Goal: Task Accomplishment & Management: Use online tool/utility

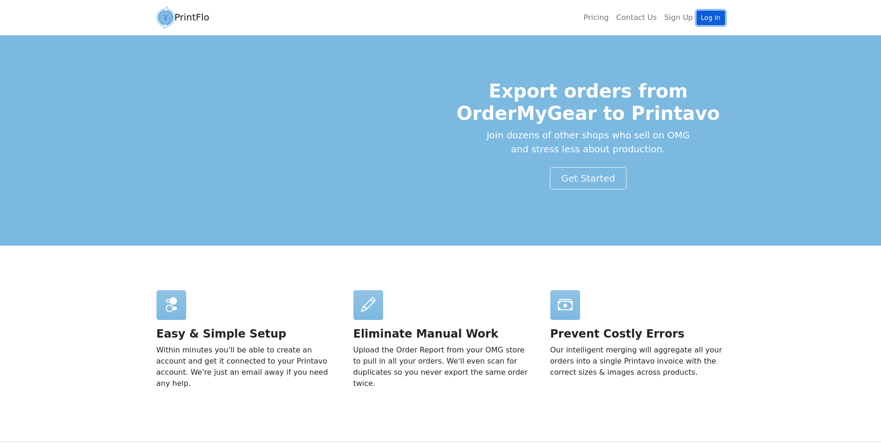
click at [714, 12] on link "Log In" at bounding box center [711, 18] width 28 height 14
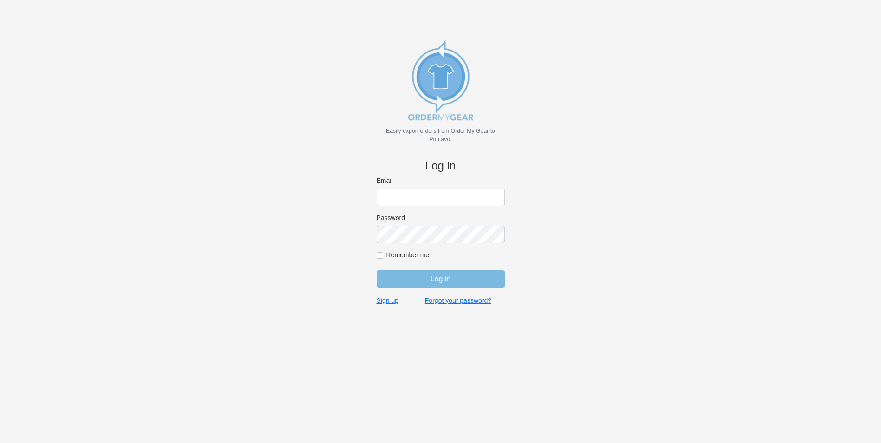
type input "bminkoff@shenkcompany.com"
click at [455, 277] on input "Log in" at bounding box center [441, 279] width 128 height 18
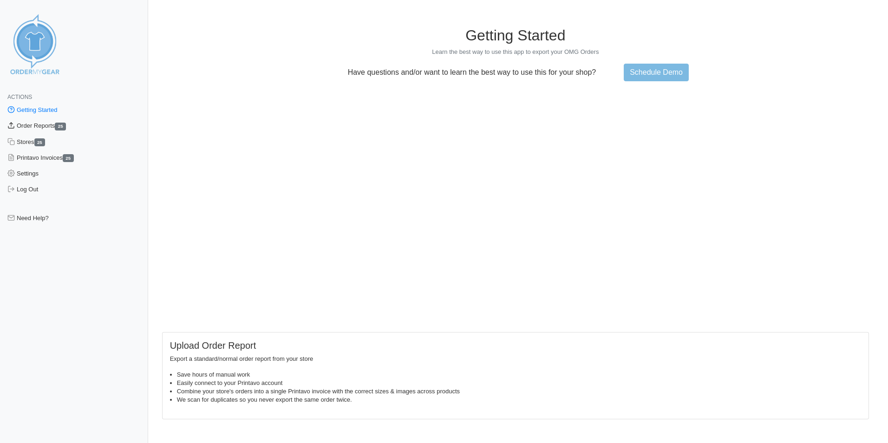
click at [44, 125] on link "Order Reports 25" at bounding box center [74, 126] width 148 height 16
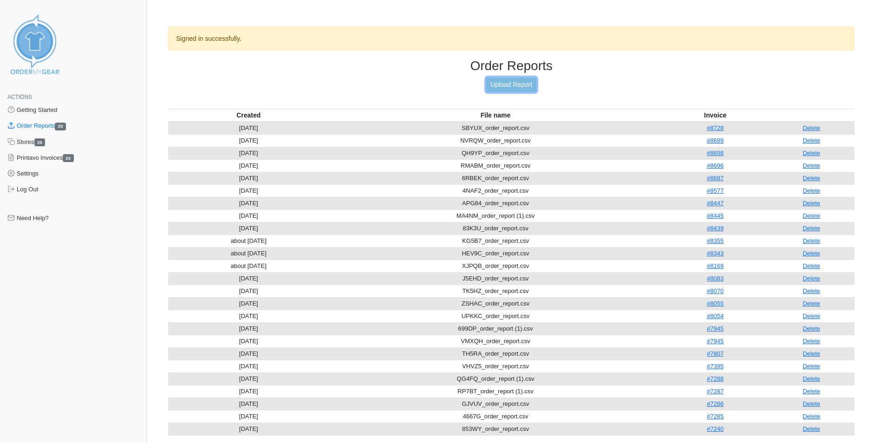
click at [521, 82] on link "Upload Report" at bounding box center [511, 85] width 50 height 14
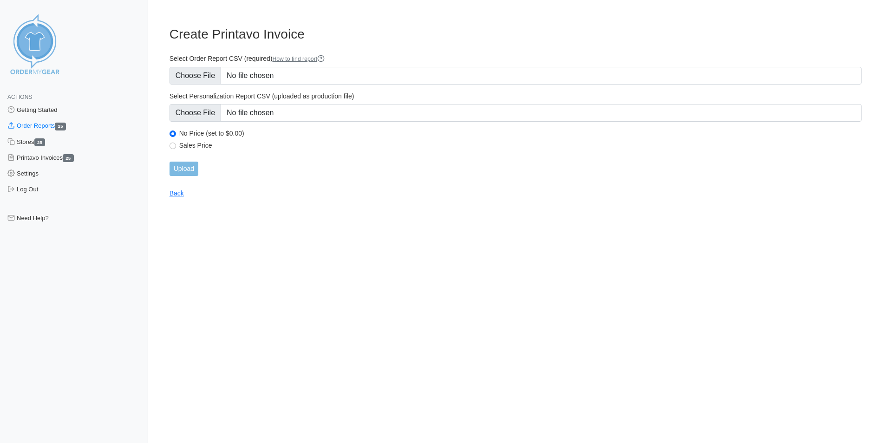
click at [174, 141] on div "Sales Price" at bounding box center [516, 146] width 692 height 11
click at [186, 167] on input "Upload" at bounding box center [184, 169] width 29 height 14
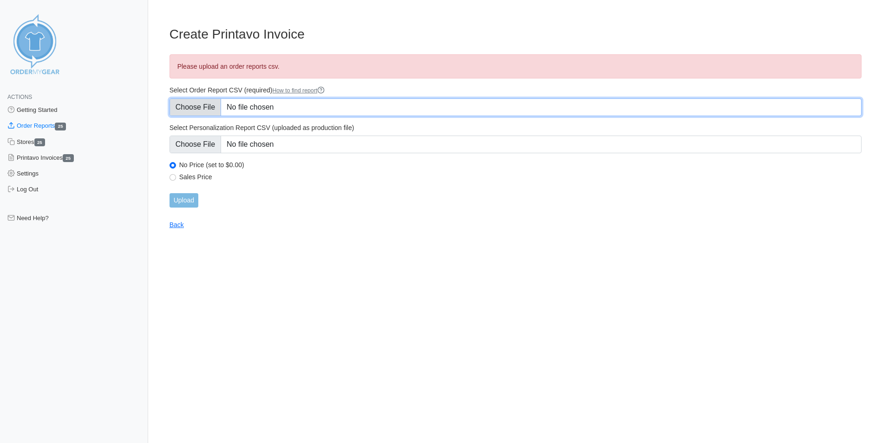
click at [284, 101] on input "Select Order Report CSV (required) How to find report" at bounding box center [516, 107] width 692 height 18
type input "C:\fakepath\CTMYZ_order_report.csv"
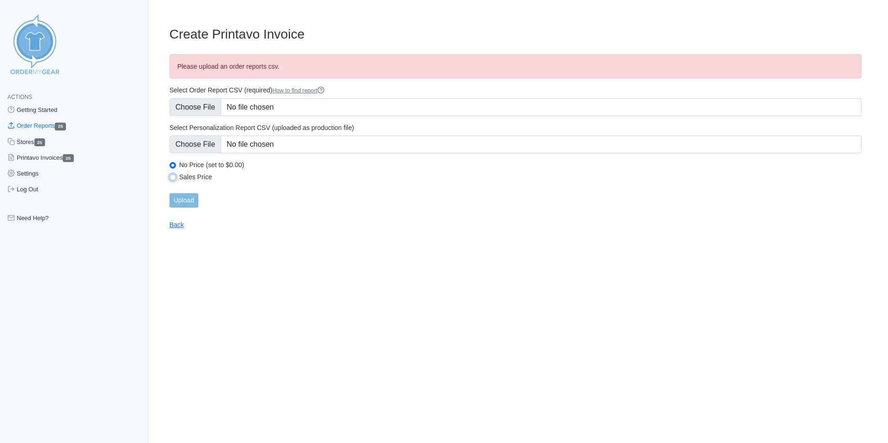
click at [173, 176] on input "Sales Price" at bounding box center [173, 177] width 7 height 7
radio input "true"
click at [184, 197] on input "Upload" at bounding box center [184, 200] width 29 height 14
